Goal: Task Accomplishment & Management: Manage account settings

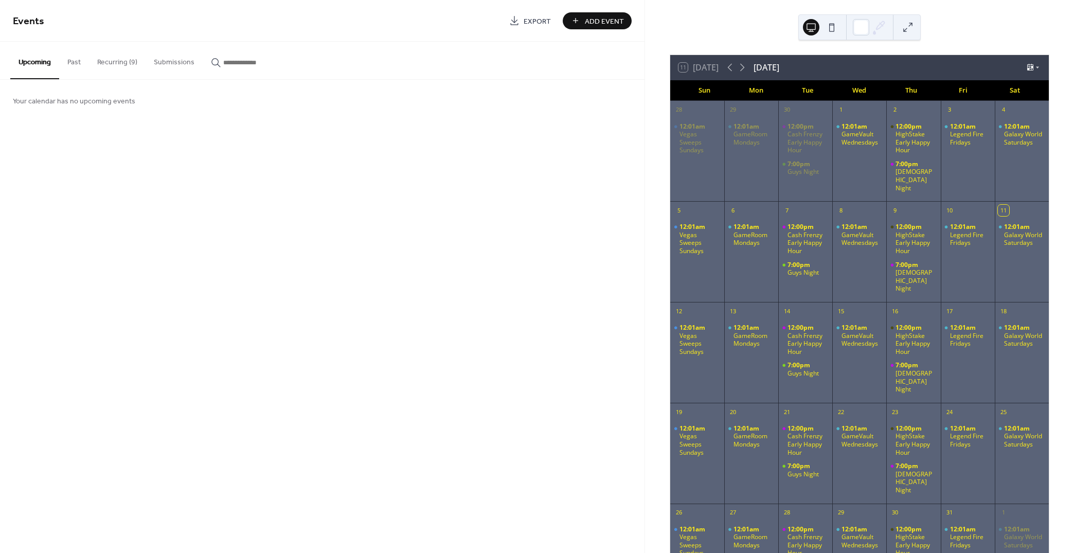
click at [125, 64] on button "Recurring (9)" at bounding box center [117, 60] width 57 height 37
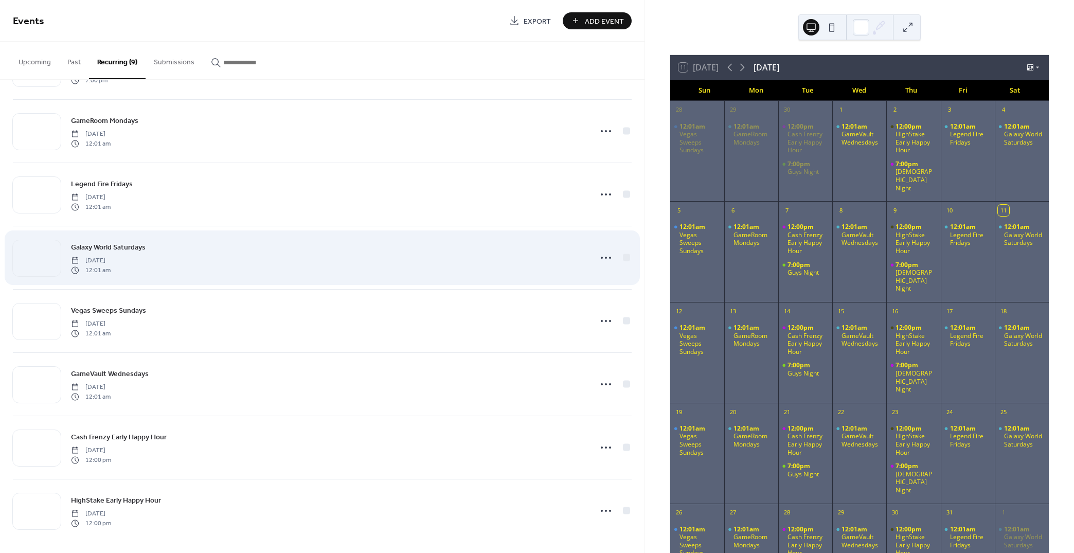
scroll to position [125, 0]
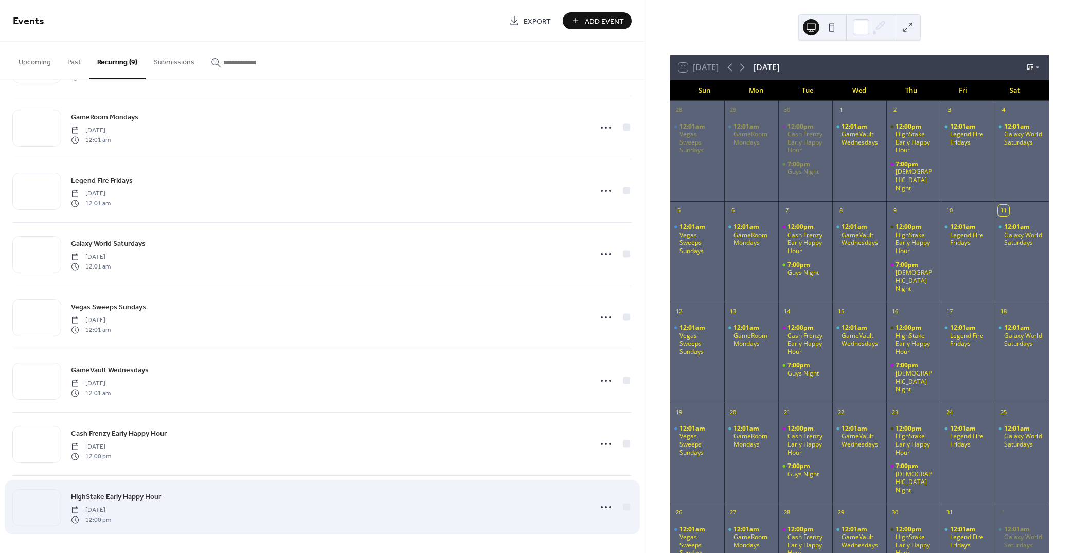
click at [221, 502] on div "HighStake Early Happy Hour Thursday, April 10, 2025 12:00 pm" at bounding box center [328, 506] width 514 height 33
click at [606, 506] on icon at bounding box center [605, 507] width 16 height 16
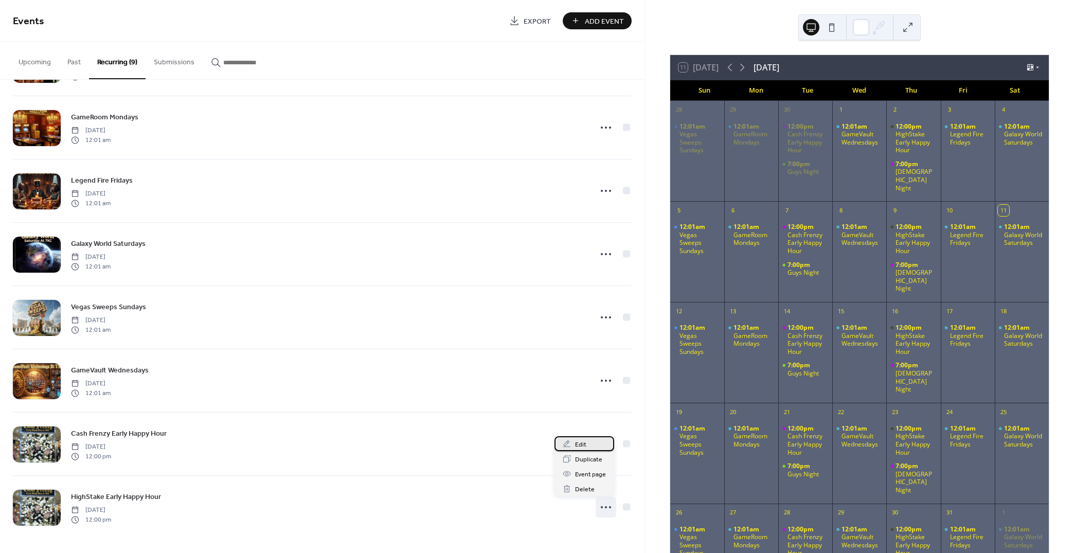
click at [573, 446] on div "Edit" at bounding box center [584, 443] width 60 height 15
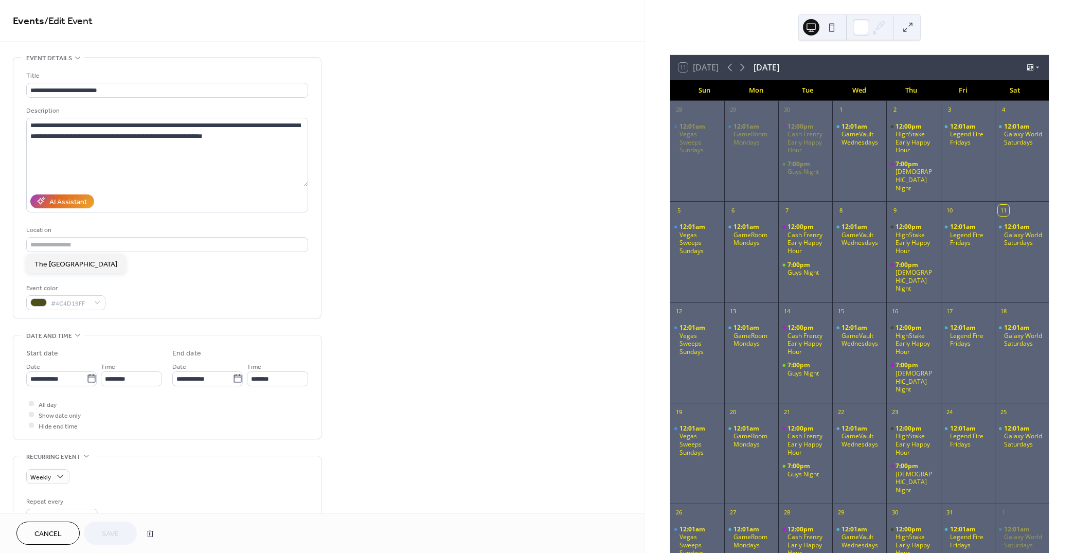
click at [106, 225] on div "Location" at bounding box center [166, 230] width 280 height 11
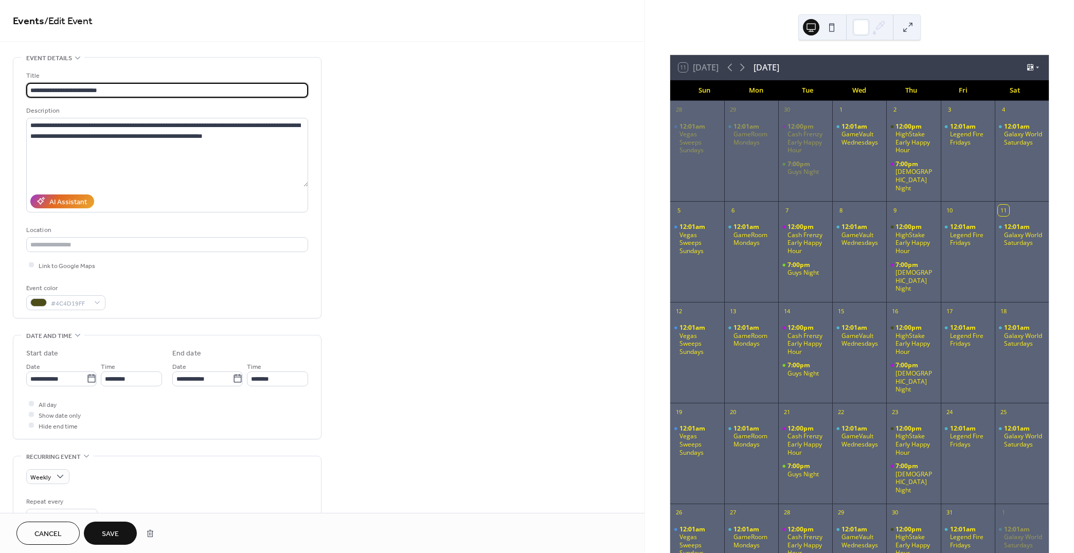
click at [116, 90] on input "**********" at bounding box center [167, 90] width 282 height 15
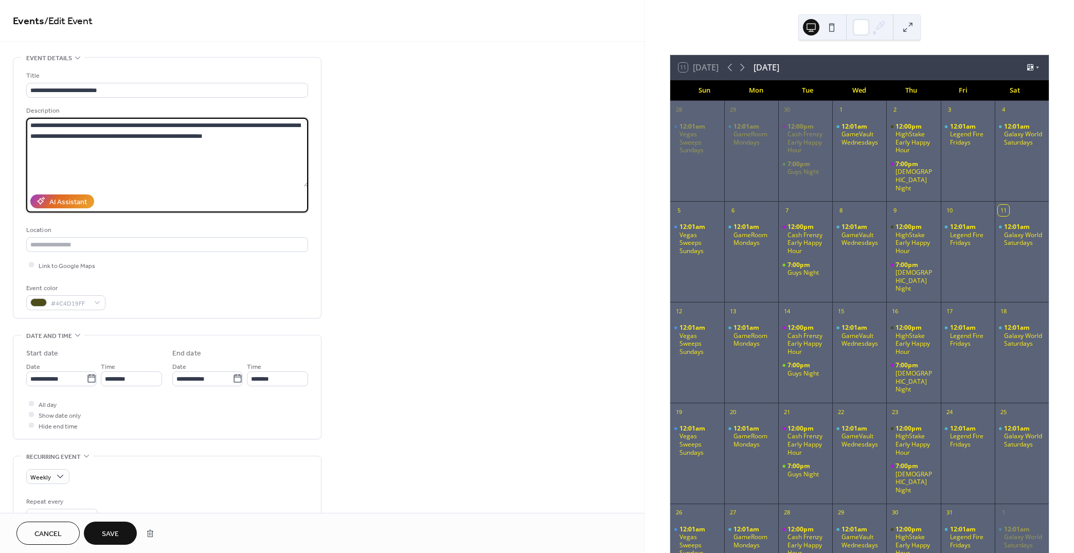
click at [105, 122] on textarea "**********" at bounding box center [167, 152] width 282 height 69
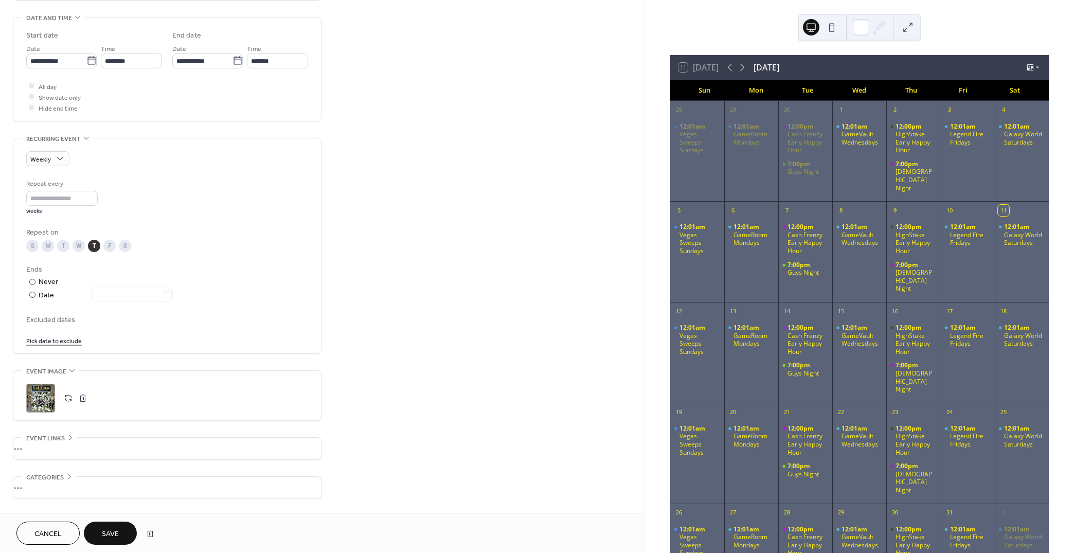
scroll to position [327, 0]
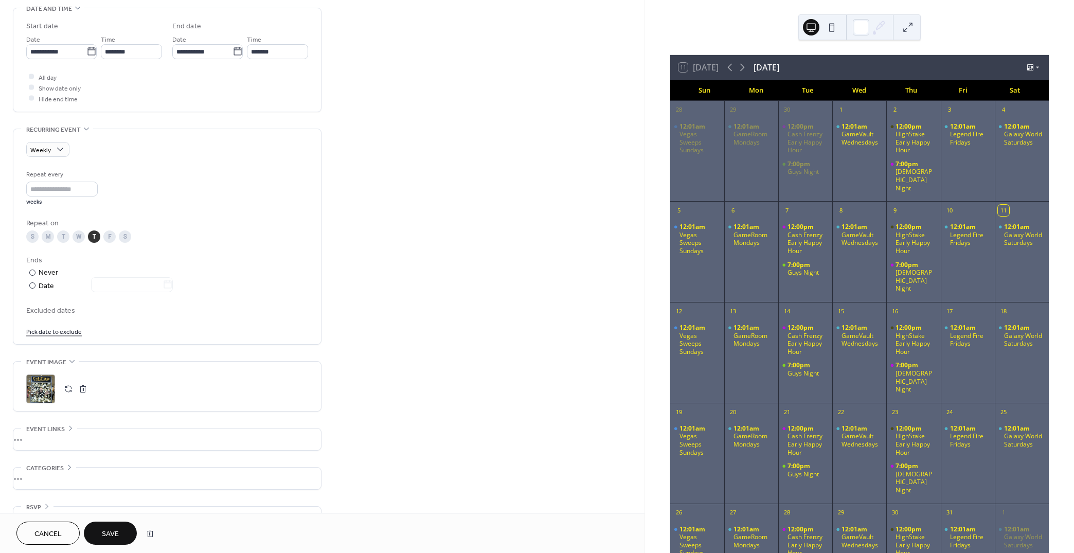
click at [67, 389] on button "button" at bounding box center [68, 388] width 14 height 14
click at [115, 531] on span "Save" at bounding box center [110, 534] width 17 height 11
